Goal: Find specific page/section: Find specific page/section

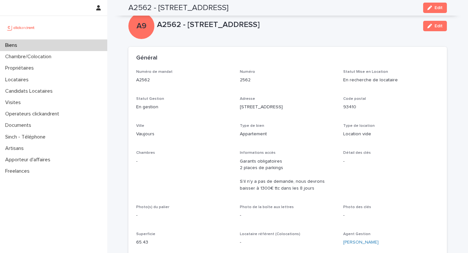
scroll to position [1385, 0]
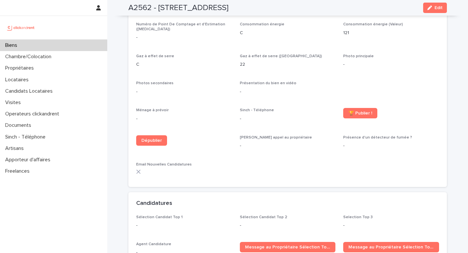
click at [50, 47] on div "Biens" at bounding box center [53, 45] width 107 height 11
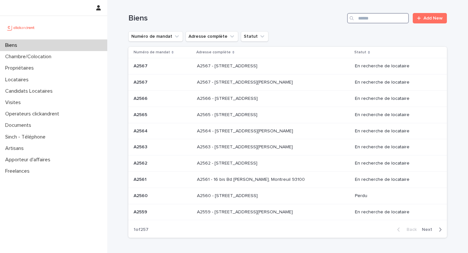
click at [373, 19] on input "Search" at bounding box center [378, 18] width 62 height 10
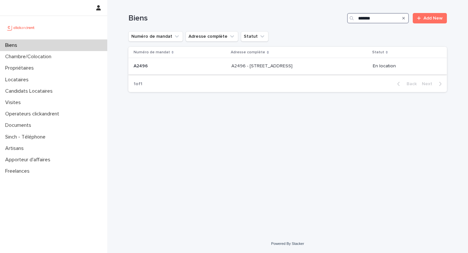
type input "******"
click at [244, 65] on p "A2496 - [STREET_ADDRESS]" at bounding box center [263, 65] width 62 height 7
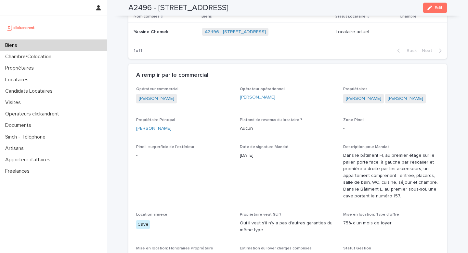
scroll to position [511, 0]
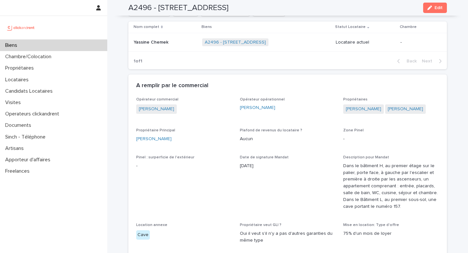
click at [152, 38] on p "Yassine Chemek" at bounding box center [152, 41] width 36 height 7
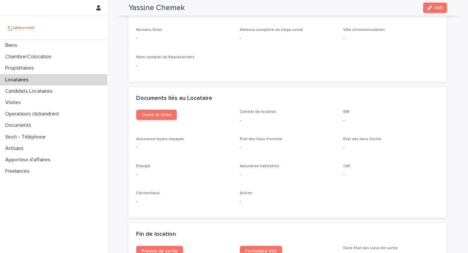
scroll to position [634, 0]
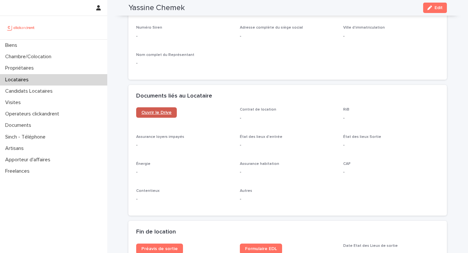
click at [165, 114] on span "Ouvrir le Drive" at bounding box center [157, 112] width 30 height 5
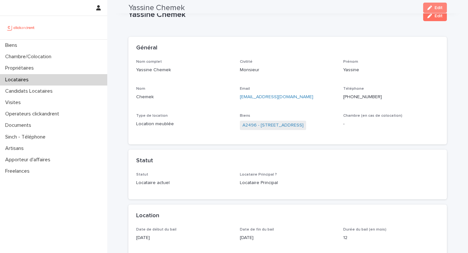
scroll to position [0, 0]
